Goal: Share content

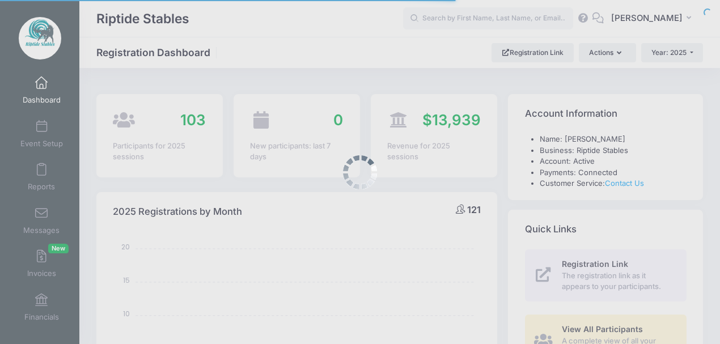
select select
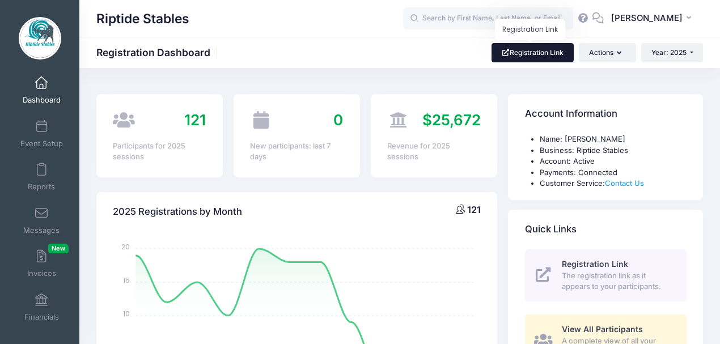
click at [533, 60] on link "Registration Link" at bounding box center [532, 52] width 82 height 19
